Goal: Transaction & Acquisition: Purchase product/service

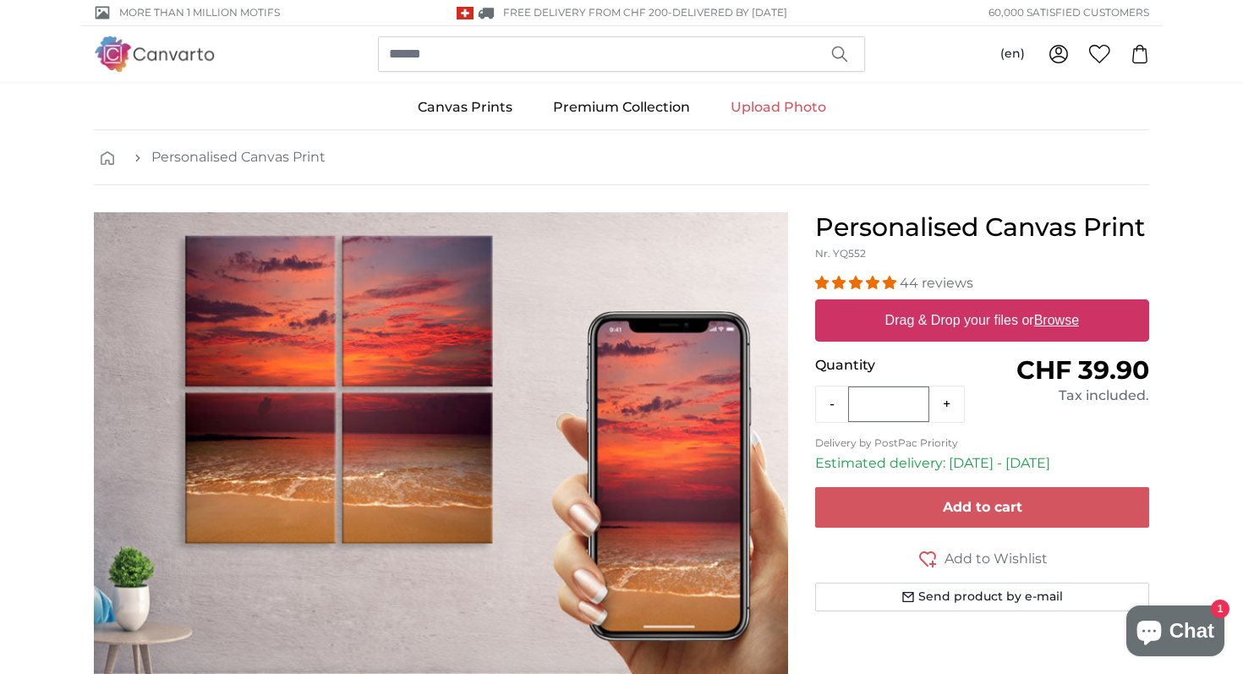
click at [985, 320] on label "Drag & Drop your files or Browse" at bounding box center [982, 321] width 207 height 34
click at [985, 304] on input "Drag & Drop your files or Browse" at bounding box center [982, 301] width 334 height 5
type input "**********"
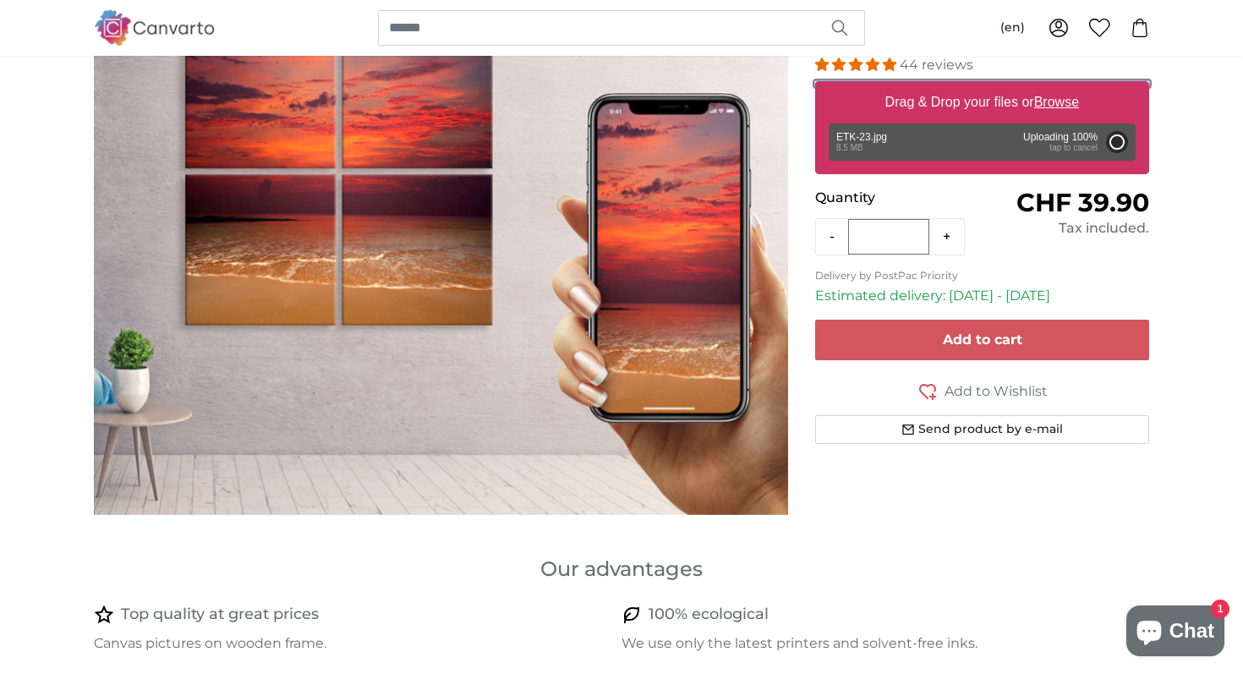
scroll to position [238, 0]
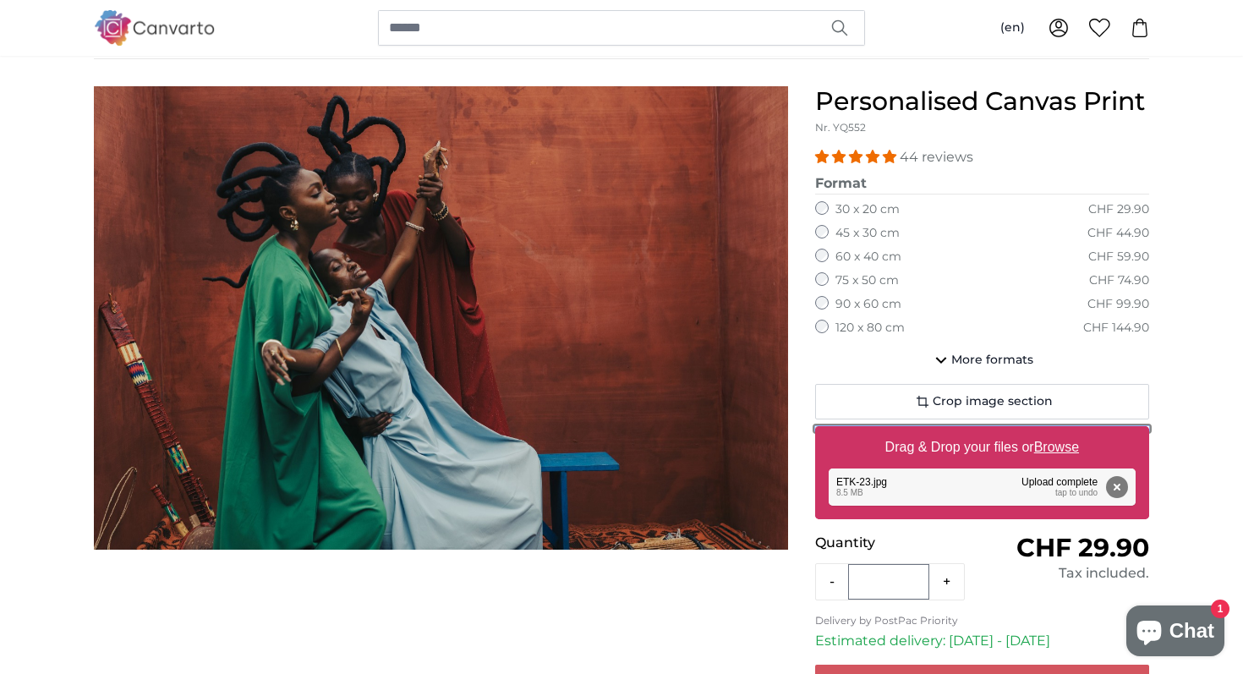
scroll to position [123, 0]
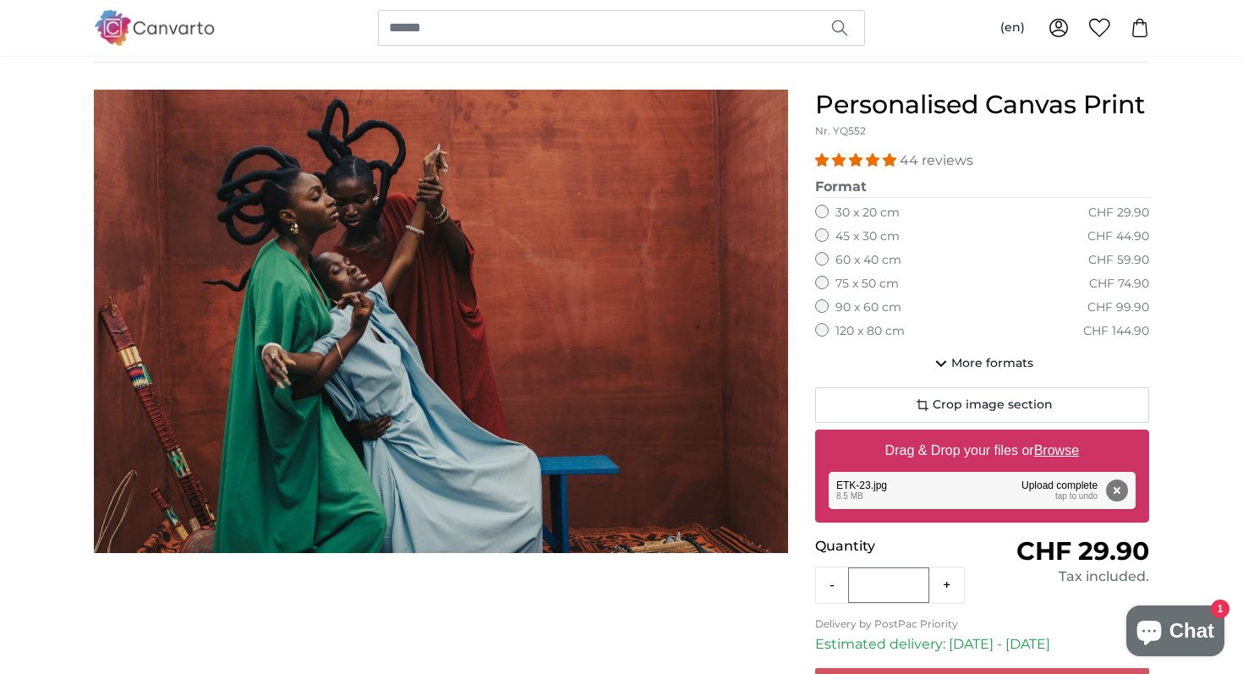
click at [865, 305] on label "90 x 60 cm" at bounding box center [868, 307] width 66 height 17
click at [867, 329] on label "120 x 80 cm" at bounding box center [869, 331] width 69 height 17
